Goal: Register for event/course

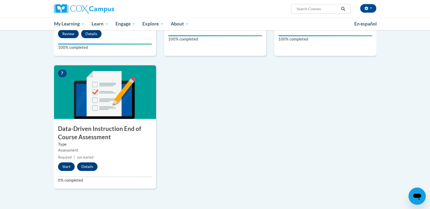
scroll to position [341, 0]
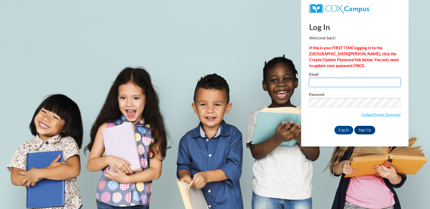
click at [331, 82] on input "Email" at bounding box center [354, 82] width 91 height 9
type input "rschnell@nfdlschools.org"
click at [339, 128] on input "Log In" at bounding box center [344, 130] width 19 height 9
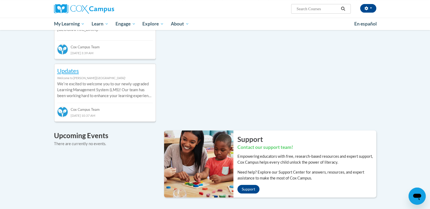
scroll to position [172, 0]
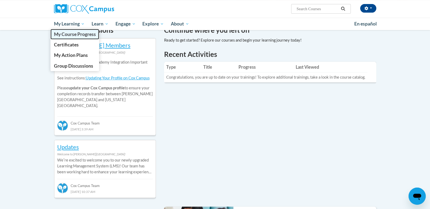
click at [73, 35] on span "My Course Progress" at bounding box center [75, 34] width 42 height 6
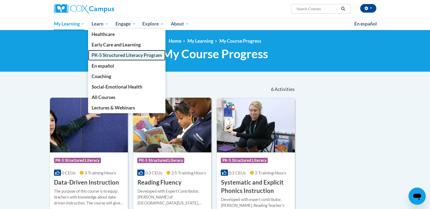
click at [113, 54] on span "PK-5 Structured Literacy Program" at bounding box center [127, 55] width 70 height 6
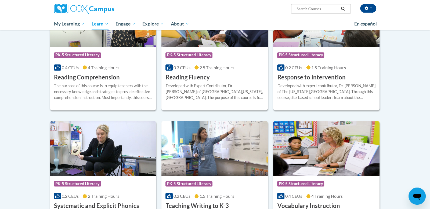
scroll to position [478, 0]
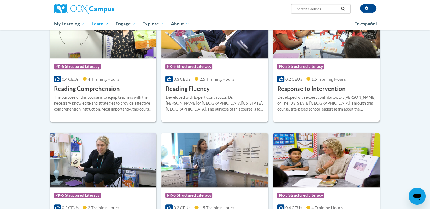
click at [306, 92] on h3 "Response to Intervention" at bounding box center [311, 89] width 68 height 8
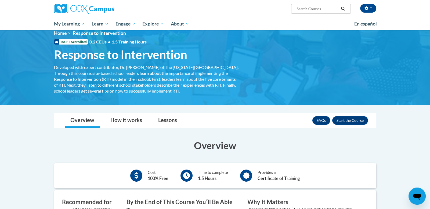
scroll to position [8, 0]
click at [356, 120] on button "Enroll" at bounding box center [351, 120] width 36 height 9
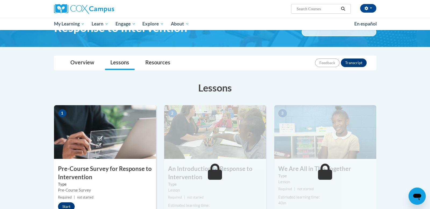
scroll to position [85, 0]
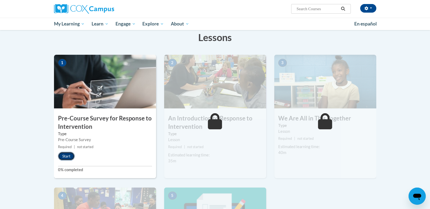
click at [63, 158] on button "Start" at bounding box center [66, 156] width 17 height 9
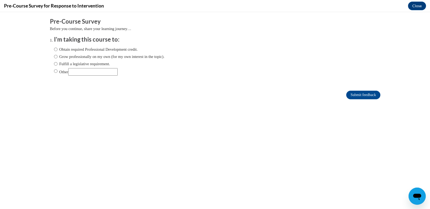
scroll to position [0, 0]
click at [55, 48] on input "Obtain required Professional Development credit." at bounding box center [55, 50] width 3 height 6
radio input "true"
click at [366, 93] on input "Submit feedback" at bounding box center [364, 95] width 34 height 9
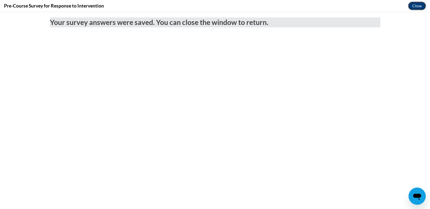
click at [423, 4] on button "Close" at bounding box center [417, 6] width 18 height 9
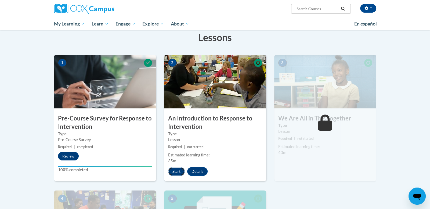
click at [173, 173] on button "Start" at bounding box center [176, 171] width 17 height 9
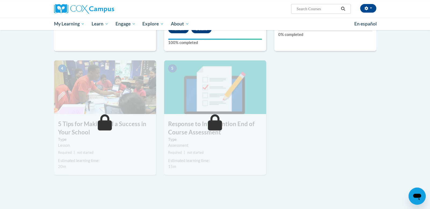
scroll to position [231, 0]
